Goal: Obtain resource: Download file/media

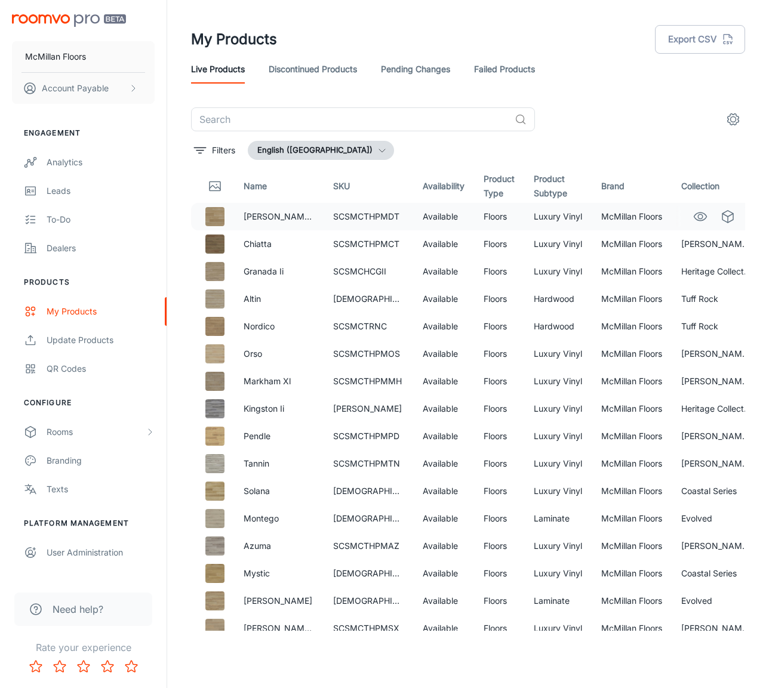
click at [298, 217] on p "[PERSON_NAME] Xl" at bounding box center [278, 216] width 70 height 13
click at [299, 215] on p "[PERSON_NAME] Xl" at bounding box center [278, 216] width 70 height 13
click at [220, 118] on input "text" at bounding box center [350, 119] width 319 height 24
type input "Sepia"
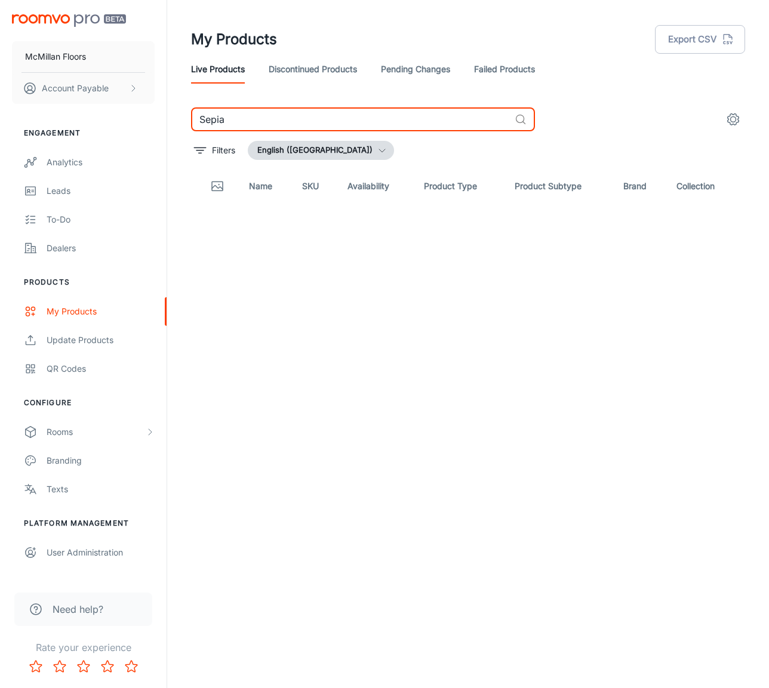
click at [224, 122] on input "Sepia" at bounding box center [350, 119] width 319 height 24
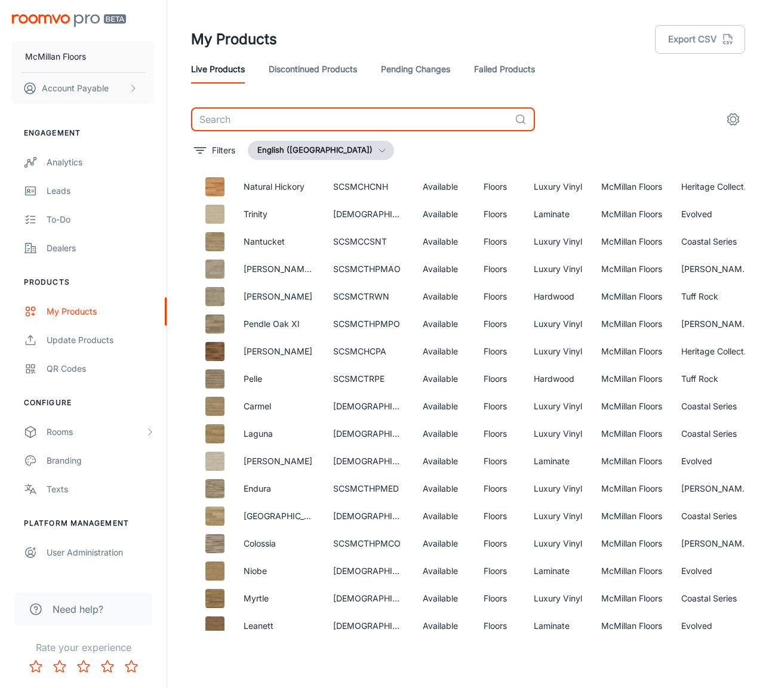
scroll to position [501, 0]
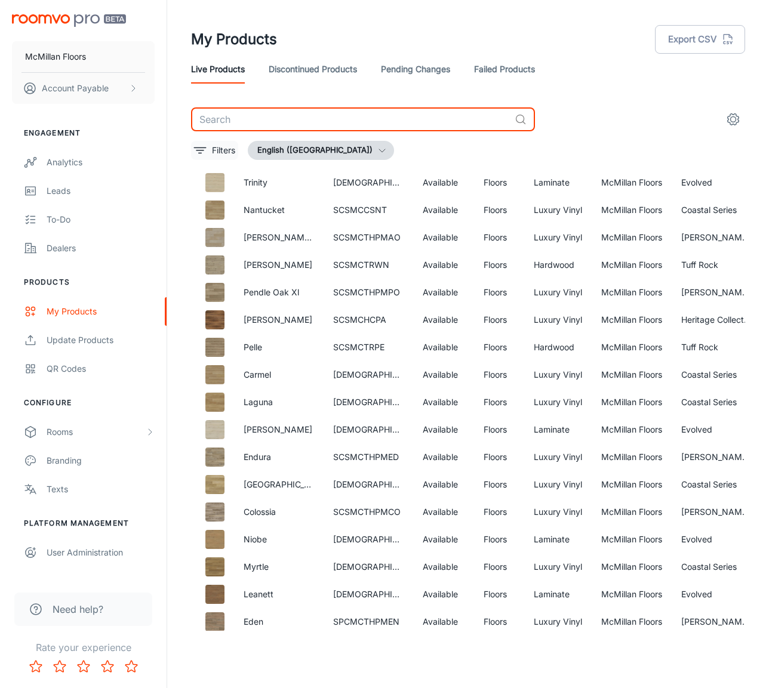
click at [227, 148] on p "Filters" at bounding box center [223, 150] width 23 height 13
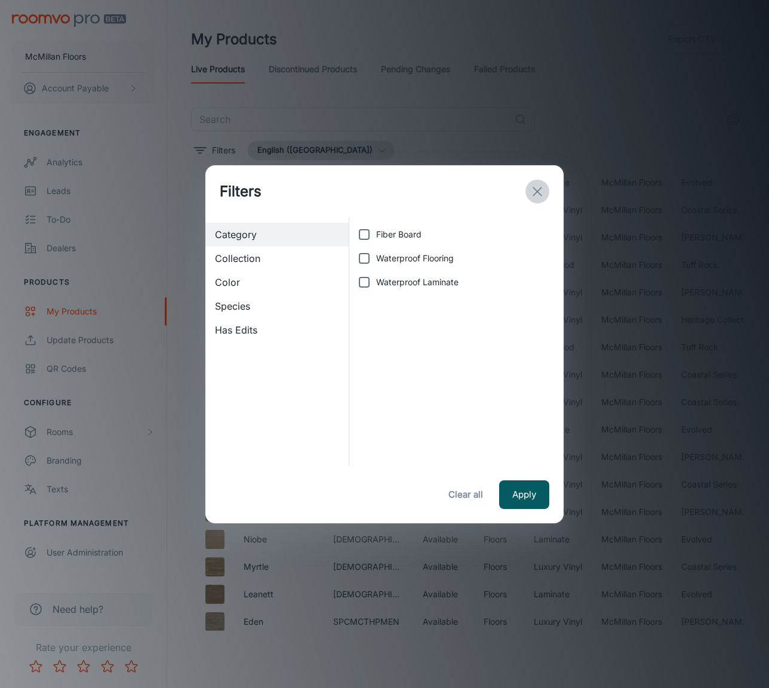
click at [530, 192] on icon "exit" at bounding box center [537, 191] width 14 height 14
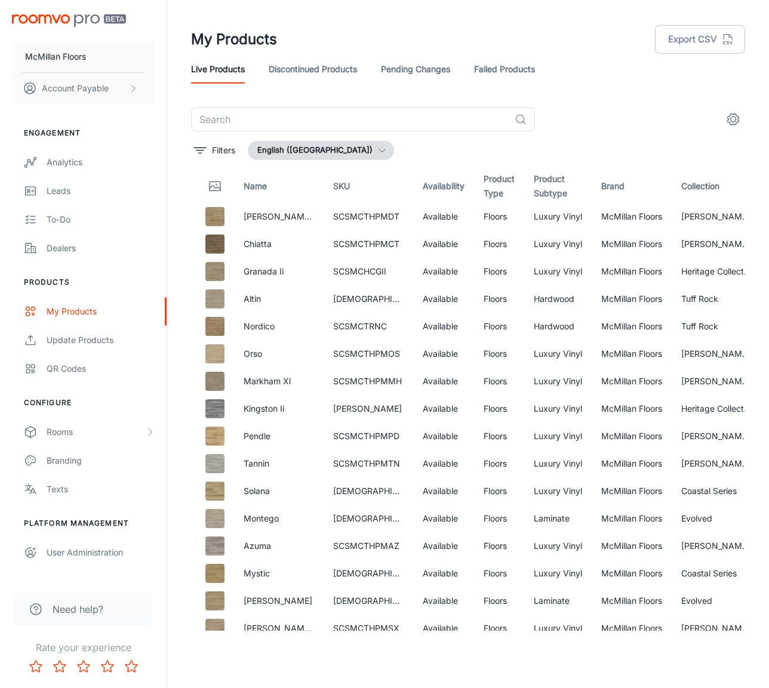
scroll to position [0, 11]
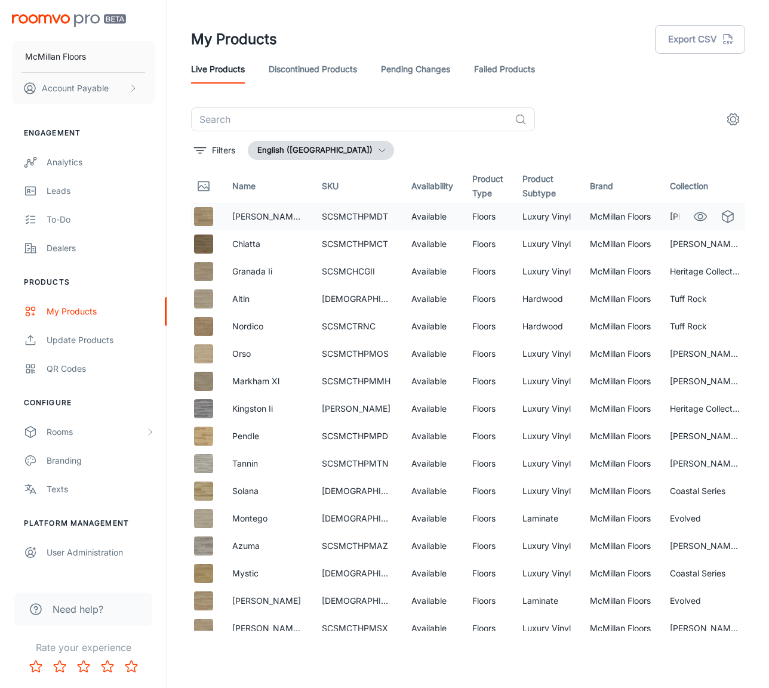
click at [268, 220] on p "[PERSON_NAME] Xl" at bounding box center [267, 216] width 70 height 13
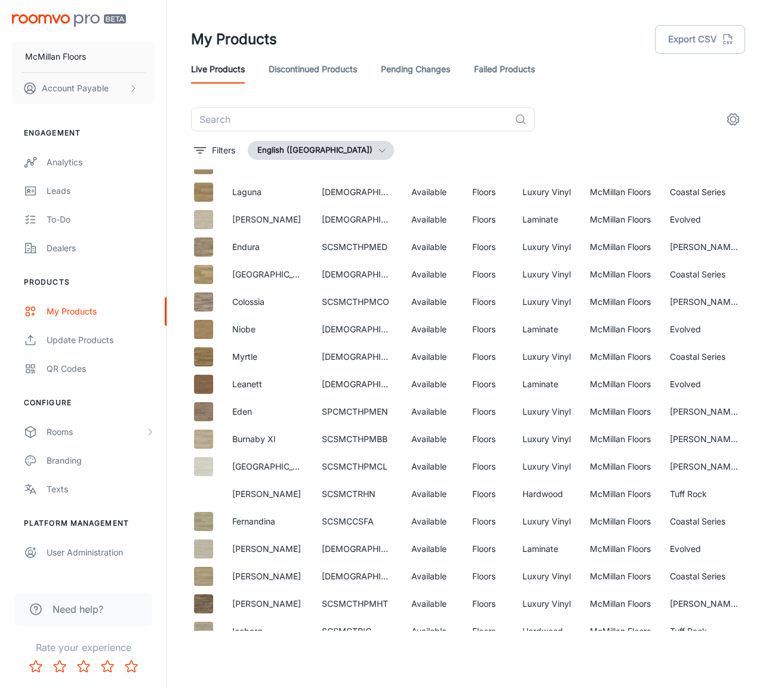
scroll to position [725, 11]
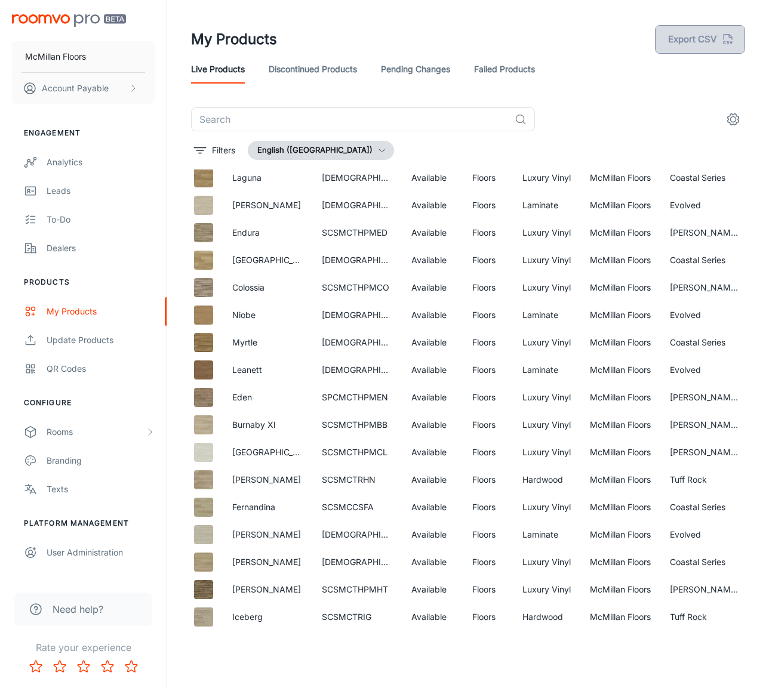
click at [689, 44] on button "Export CSV" at bounding box center [700, 39] width 90 height 29
click at [64, 308] on div "My Products" at bounding box center [101, 311] width 108 height 13
click at [696, 45] on button "Export CSV" at bounding box center [700, 39] width 90 height 29
click at [85, 305] on div "My Products" at bounding box center [101, 311] width 108 height 13
click at [101, 343] on div "Update Products" at bounding box center [101, 340] width 108 height 13
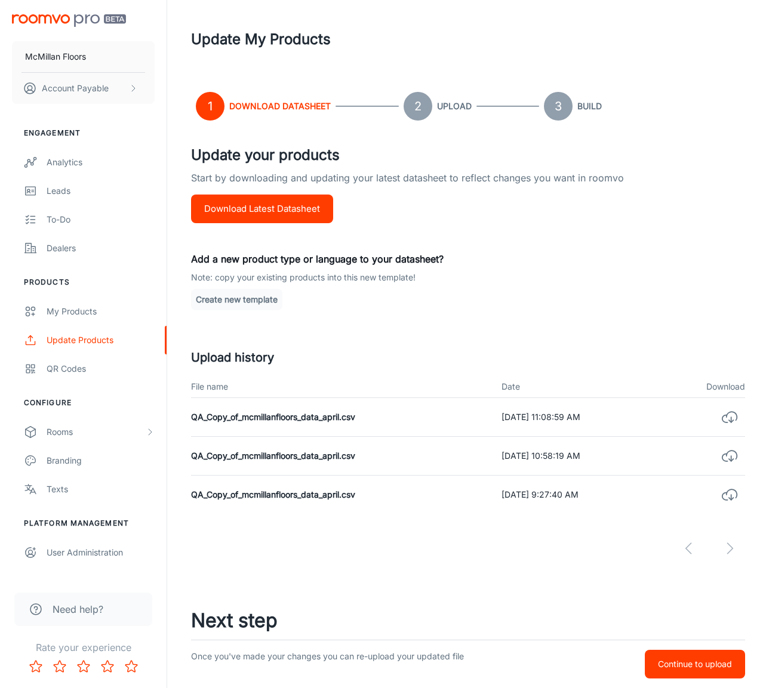
click at [305, 211] on button "Download Latest Datasheet" at bounding box center [262, 209] width 142 height 29
click at [579, 11] on header "Update My Products" at bounding box center [468, 39] width 582 height 79
